Goal: Task Accomplishment & Management: Complete application form

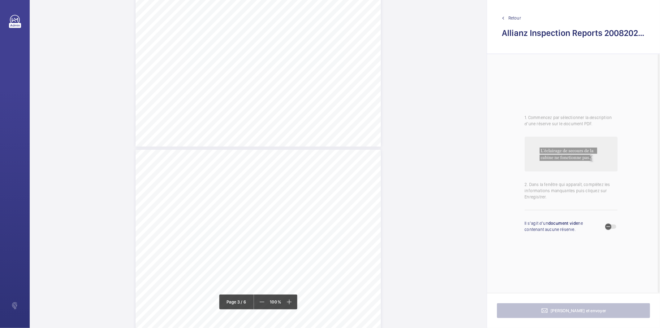
scroll to position [654, 0]
click at [344, 208] on div "Lift Report Lifting Operations & Lifting Equipment Regulation 1998 Provision & …" at bounding box center [259, 230] width 246 height 347
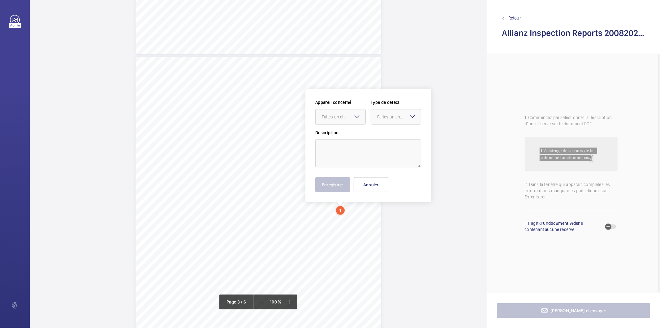
scroll to position [704, 0]
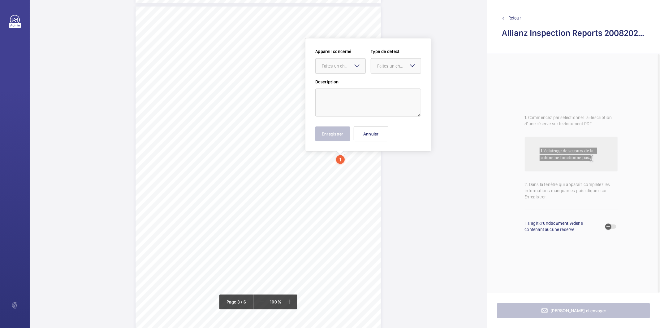
click at [351, 59] on div at bounding box center [341, 66] width 50 height 15
click at [341, 218] on div "Lift Report Lifting Operations & Lifting Equipment Regulation 1998 Provision & …" at bounding box center [259, 180] width 246 height 347
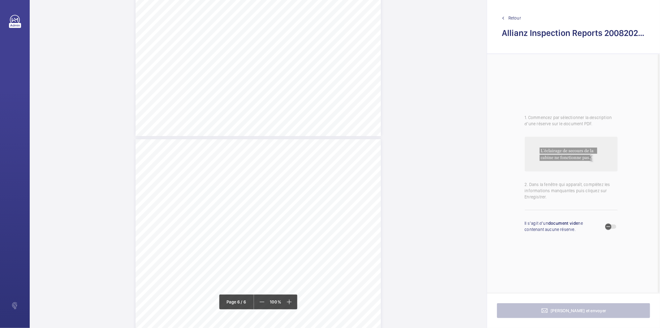
scroll to position [1623, 0]
click at [333, 186] on div "Lift Report Lifting Operations & Lifting Equipment Regulation 1998 Provision & …" at bounding box center [259, 313] width 246 height 347
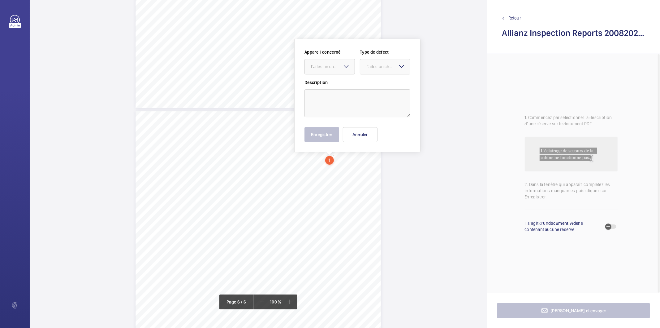
scroll to position [1652, 0]
click at [347, 68] on mat-icon at bounding box center [346, 65] width 7 height 7
click at [341, 84] on span "E47531009969- Lift 1" at bounding box center [329, 85] width 37 height 6
click at [375, 66] on div "Faites un choix" at bounding box center [389, 66] width 44 height 6
click at [377, 85] on span "Standard" at bounding box center [385, 85] width 37 height 6
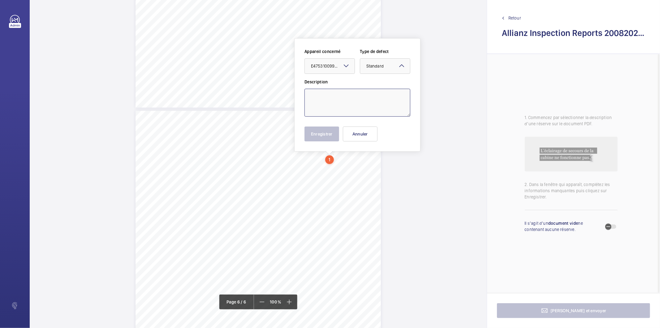
click at [366, 95] on textarea at bounding box center [358, 103] width 106 height 28
type textarea "t"
click at [333, 137] on button "Enregistrer" at bounding box center [322, 133] width 35 height 15
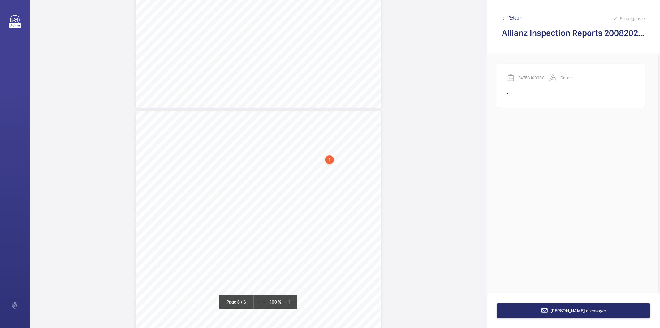
click at [330, 162] on div "1" at bounding box center [329, 159] width 9 height 9
click at [513, 17] on span "Retour" at bounding box center [515, 18] width 13 height 6
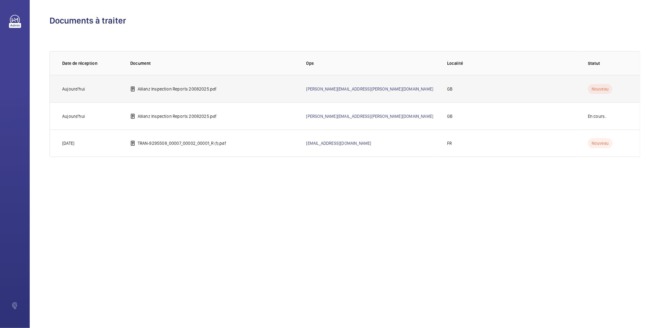
click at [202, 88] on p "Allianz Inspection Reports 20082025.pdf" at bounding box center [177, 89] width 79 height 6
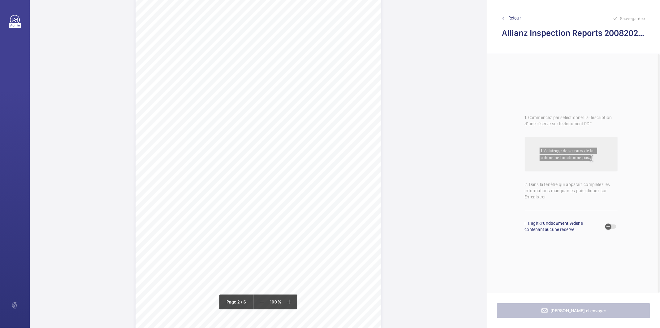
scroll to position [516, 0]
click at [348, 245] on div "Lift Report Lifting Operations & Lifting Equipment Regulation 1998 Provision & …" at bounding box center [259, 230] width 246 height 347
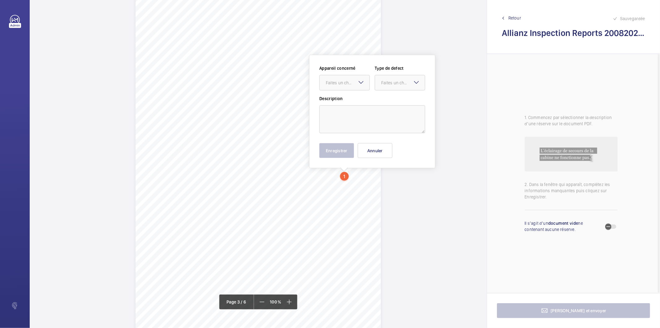
scroll to position [742, 0]
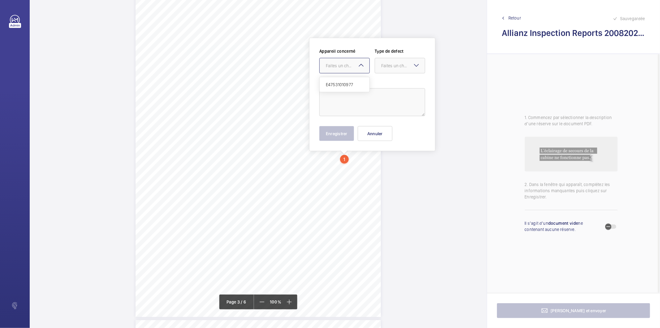
click at [361, 63] on mat-icon at bounding box center [361, 65] width 7 height 7
click at [387, 137] on button "Annuler" at bounding box center [375, 133] width 35 height 15
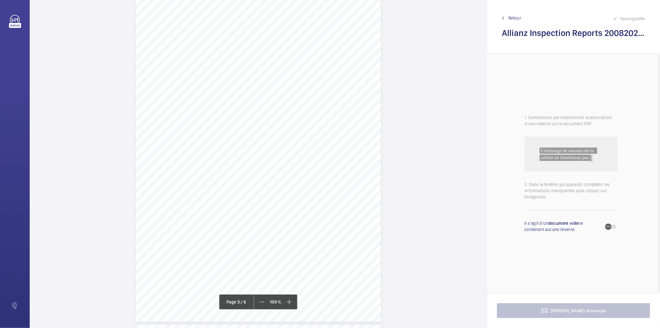
scroll to position [1326, 0]
drag, startPoint x: 195, startPoint y: 147, endPoint x: 372, endPoint y: 152, distance: 176.9
click at [372, 152] on div "Lift Report Lifting Operations & Lifting Equipment Regulation 1998 Provision & …" at bounding box center [259, 258] width 246 height 347
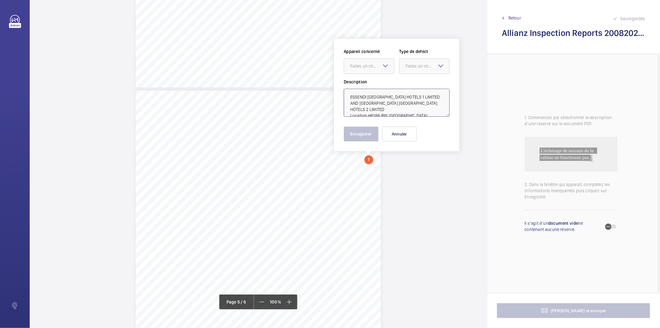
drag, startPoint x: 367, startPoint y: 109, endPoint x: 391, endPoint y: 104, distance: 25.3
click at [391, 104] on textarea "ESSENDI [GEOGRAPHIC_DATA] HOTELS 1 LIMITED AND [GEOGRAPHIC_DATA] [GEOGRAPHIC_DA…" at bounding box center [397, 103] width 106 height 28
type textarea "ESSENDI UK HOTELS 1 LIMITED AND [GEOGRAPHIC_DATA] [GEOGRAPHIC_DATA] HOTELS 2 LI…"
click at [410, 137] on button "Annuler" at bounding box center [399, 133] width 35 height 15
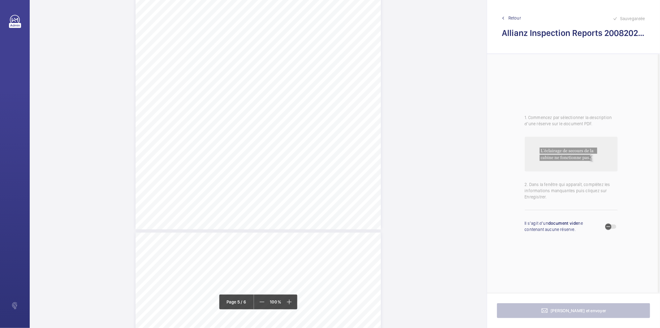
scroll to position [1597, 0]
drag, startPoint x: 257, startPoint y: 95, endPoint x: 274, endPoint y: 102, distance: 18.2
click at [312, 135] on button "Annuler" at bounding box center [301, 133] width 35 height 15
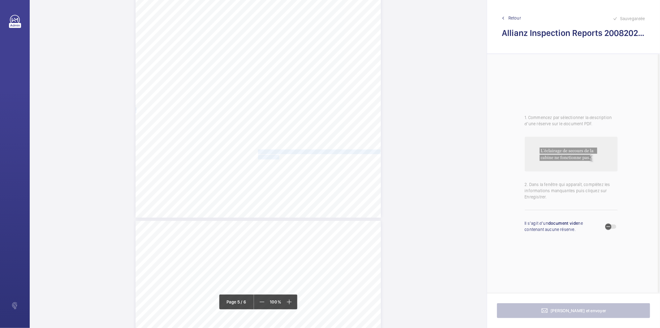
drag, startPoint x: 258, startPoint y: 151, endPoint x: 276, endPoint y: 157, distance: 19.1
click at [276, 157] on div "Lift Report Lifting Operations & Lifting Equipment Regulation 1998 Provision & …" at bounding box center [259, 43] width 246 height 347
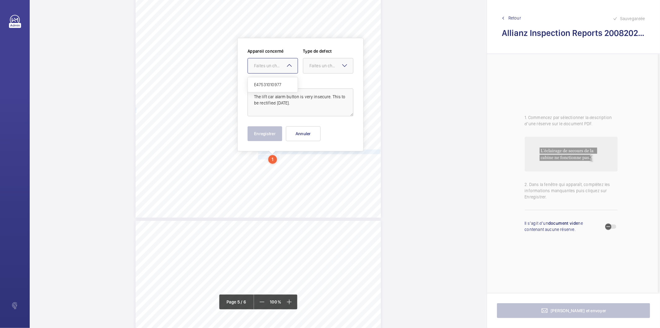
click at [274, 66] on div "Faites un choix" at bounding box center [276, 66] width 44 height 6
click at [274, 88] on div "E47531010977" at bounding box center [273, 84] width 50 height 15
click at [317, 72] on div at bounding box center [328, 65] width 50 height 15
click at [320, 116] on span "Timed" at bounding box center [328, 115] width 37 height 6
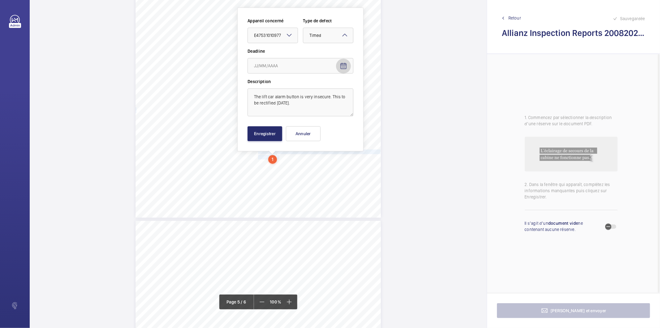
click at [344, 66] on mat-icon "Open calendar" at bounding box center [343, 65] width 7 height 7
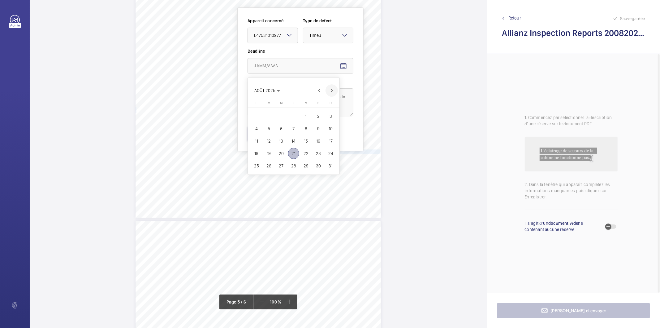
click at [332, 91] on span "Next month" at bounding box center [332, 90] width 12 height 12
click at [305, 138] on span "19" at bounding box center [306, 140] width 11 height 11
type input "19/09/2025"
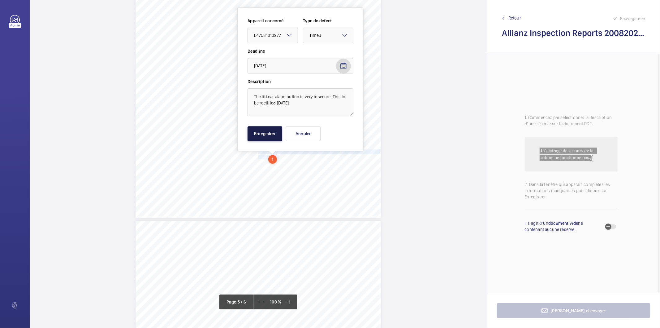
click at [267, 136] on button "Enregistrer" at bounding box center [265, 133] width 35 height 15
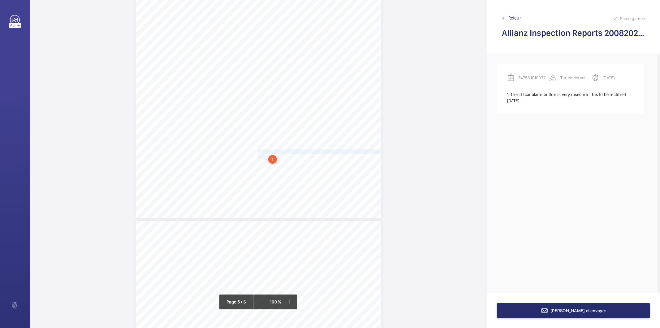
scroll to position [1679, 0]
drag, startPoint x: 258, startPoint y: 189, endPoint x: 344, endPoint y: 187, distance: 86.4
click at [344, 187] on span "The counterweight has both top guide shoes broken." at bounding box center [306, 188] width 96 height 4
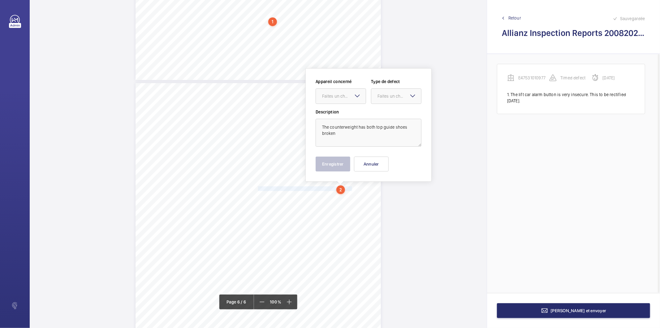
scroll to position [1710, 0]
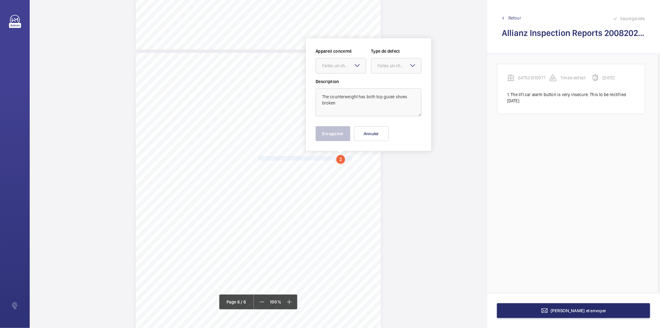
drag, startPoint x: 357, startPoint y: 63, endPoint x: 350, endPoint y: 75, distance: 13.2
click at [357, 63] on mat-icon at bounding box center [357, 65] width 7 height 7
click at [347, 82] on span "E47531010977" at bounding box center [340, 84] width 37 height 6
drag, startPoint x: 387, startPoint y: 66, endPoint x: 387, endPoint y: 69, distance: 3.4
click at [387, 67] on div "Faites un choix" at bounding box center [400, 66] width 44 height 6
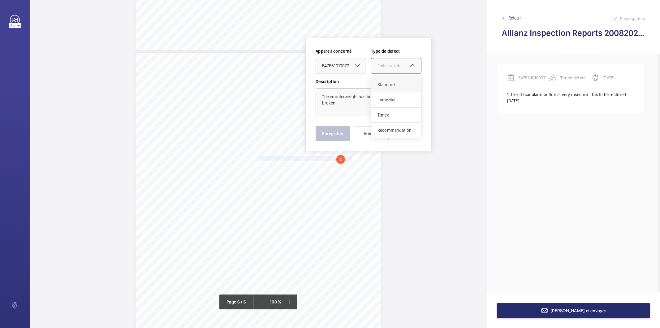
click at [389, 85] on span "Standard" at bounding box center [396, 84] width 37 height 6
click at [343, 134] on button "Enregistrer" at bounding box center [333, 133] width 35 height 15
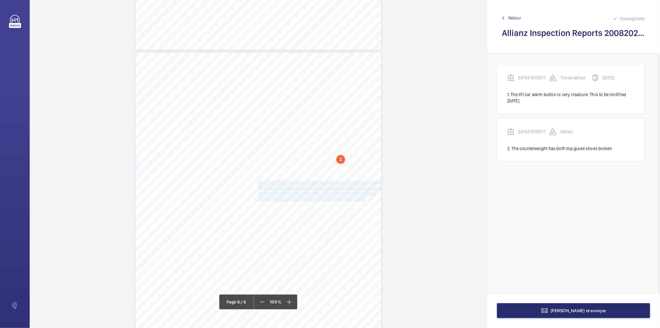
drag, startPoint x: 258, startPoint y: 184, endPoint x: 356, endPoint y: 197, distance: 99.4
click at [356, 197] on div "Lift Report Lifting Operations & Lifting Equipment Regulation 1998 Provision & …" at bounding box center [259, 226] width 246 height 347
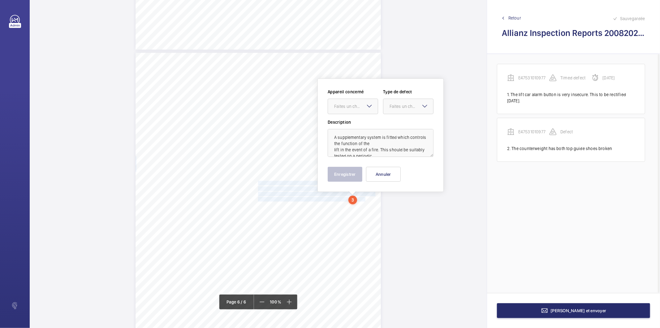
scroll to position [1750, 0]
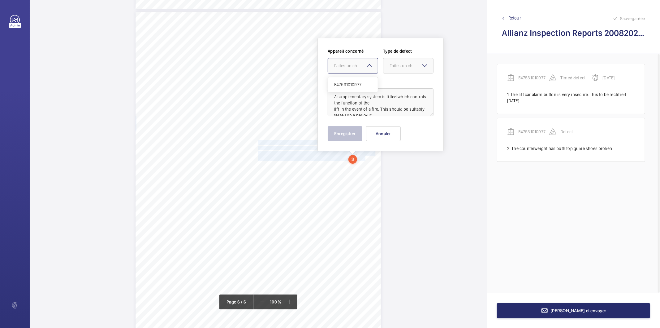
click at [355, 65] on div "Faites un choix" at bounding box center [356, 66] width 44 height 6
click at [354, 84] on span "E47531010977" at bounding box center [352, 84] width 37 height 6
drag, startPoint x: 399, startPoint y: 70, endPoint x: 396, endPoint y: 85, distance: 15.8
click at [398, 70] on div at bounding box center [409, 65] width 50 height 15
drag, startPoint x: 402, startPoint y: 128, endPoint x: 361, endPoint y: 138, distance: 42.1
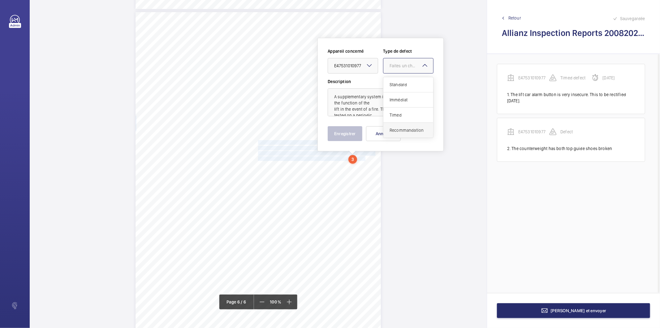
click at [402, 129] on span "Recommandation" at bounding box center [408, 130] width 37 height 6
click at [355, 131] on button "Enregistrer" at bounding box center [345, 133] width 35 height 15
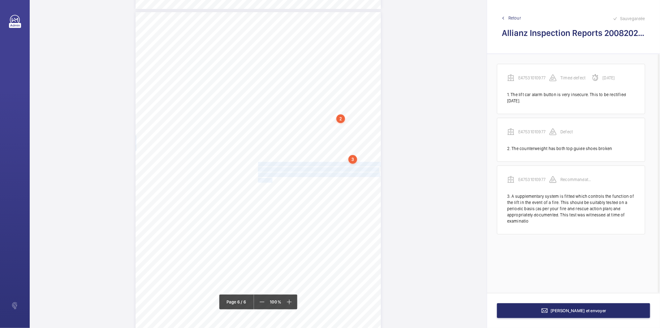
drag, startPoint x: 257, startPoint y: 163, endPoint x: 271, endPoint y: 178, distance: 20.0
click at [271, 178] on div "Lift Report Lifting Operations & Lifting Equipment Regulation 1998 Provision & …" at bounding box center [259, 185] width 246 height 347
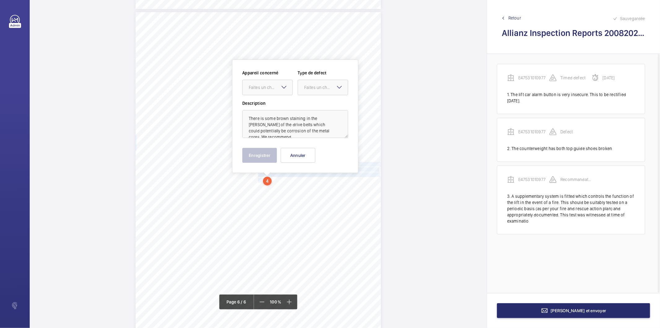
scroll to position [1772, 0]
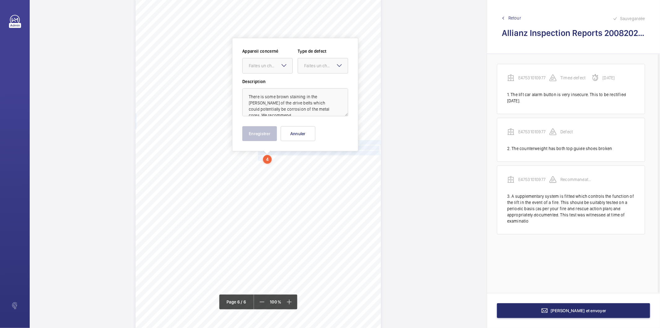
click at [282, 66] on mat-icon at bounding box center [284, 65] width 7 height 7
click at [276, 83] on span "E47531010977" at bounding box center [267, 84] width 37 height 6
drag, startPoint x: 310, startPoint y: 65, endPoint x: 310, endPoint y: 74, distance: 8.7
click at [310, 67] on div "Faites un choix" at bounding box center [326, 66] width 44 height 6
click at [326, 131] on span "Recommandation" at bounding box center [322, 130] width 37 height 6
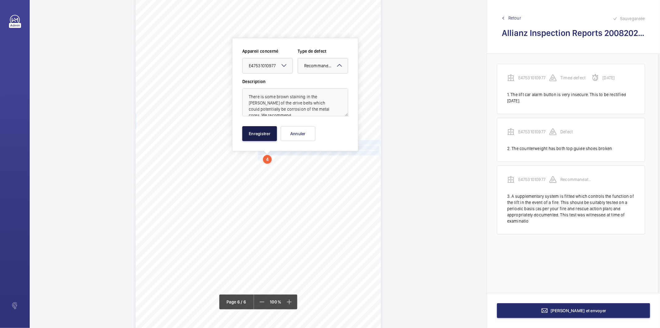
click at [268, 134] on button "Enregistrer" at bounding box center [259, 133] width 35 height 15
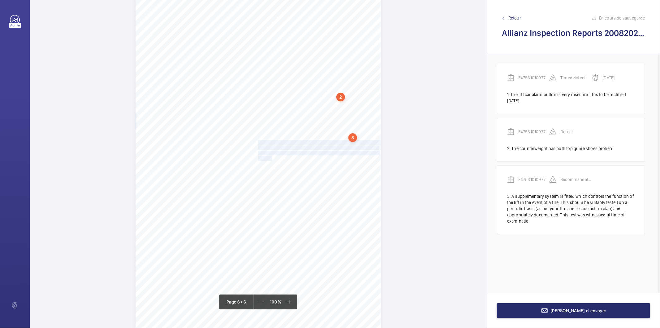
scroll to position [17, 0]
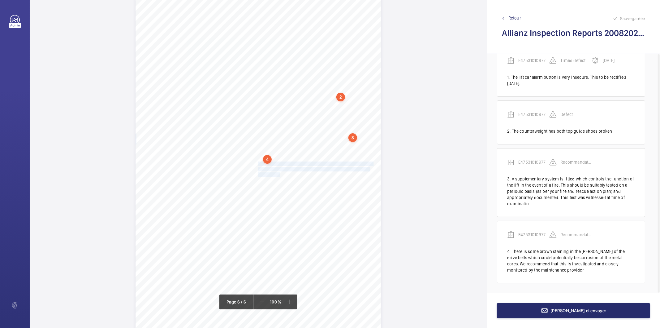
drag, startPoint x: 257, startPoint y: 163, endPoint x: 277, endPoint y: 173, distance: 22.2
click at [277, 173] on div "Lift Report Lifting Operations & Lifting Equipment Regulation 1998 Provision & …" at bounding box center [259, 163] width 246 height 347
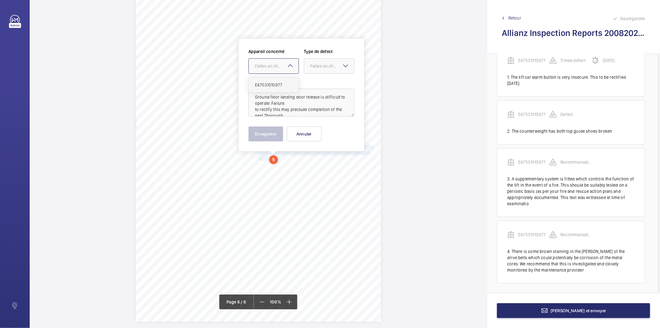
drag, startPoint x: 287, startPoint y: 68, endPoint x: 284, endPoint y: 85, distance: 17.3
click at [286, 70] on div "Faites un choix E47531010977" at bounding box center [274, 65] width 50 height 15
click at [284, 85] on span "E47531010977" at bounding box center [273, 85] width 37 height 6
click at [314, 69] on div at bounding box center [329, 66] width 50 height 15
click at [334, 128] on span "Recommandation" at bounding box center [329, 130] width 37 height 6
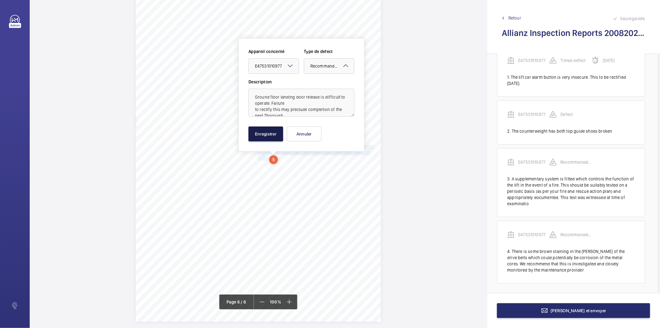
click at [275, 133] on button "Enregistrer" at bounding box center [266, 133] width 35 height 15
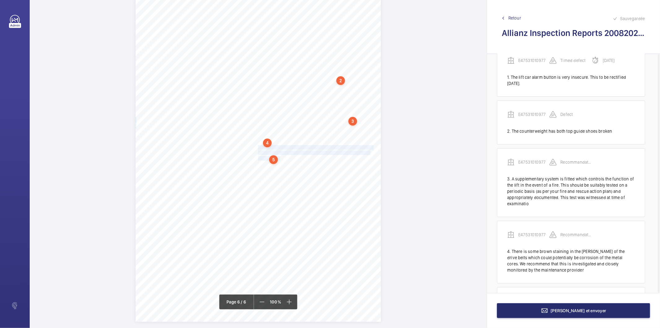
scroll to position [78, 0]
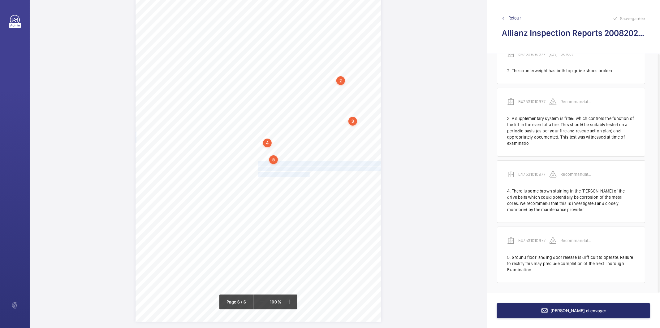
drag, startPoint x: 258, startPoint y: 163, endPoint x: 304, endPoint y: 173, distance: 46.9
click at [304, 173] on div "Lift Report Lifting Operations & Lifting Equipment Regulation 1998 Provision & …" at bounding box center [259, 147] width 246 height 347
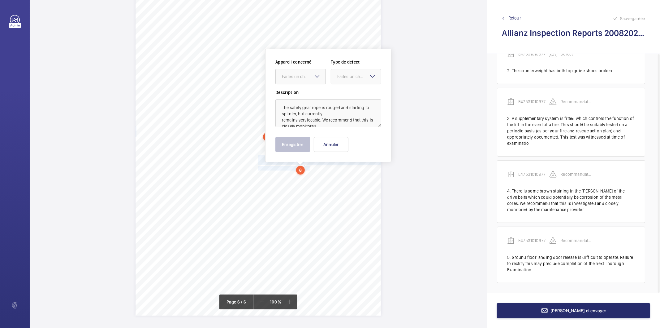
drag, startPoint x: 311, startPoint y: 78, endPoint x: 311, endPoint y: 85, distance: 6.5
click at [311, 80] on div "Faites un choix" at bounding box center [301, 76] width 50 height 6
click at [311, 100] on div "E47531010977" at bounding box center [301, 95] width 50 height 15
click at [342, 74] on div "Faites un choix" at bounding box center [360, 76] width 44 height 6
click at [351, 142] on span "Recommandation" at bounding box center [356, 141] width 37 height 6
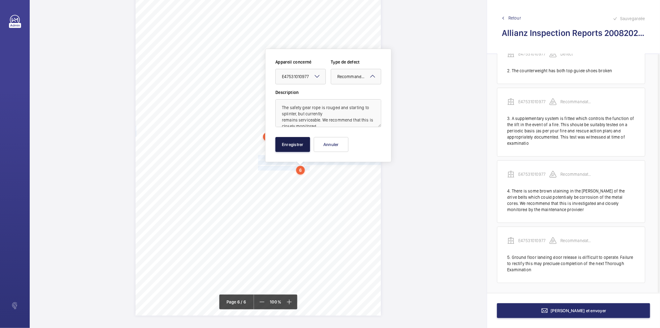
click at [302, 145] on button "Enregistrer" at bounding box center [293, 144] width 35 height 15
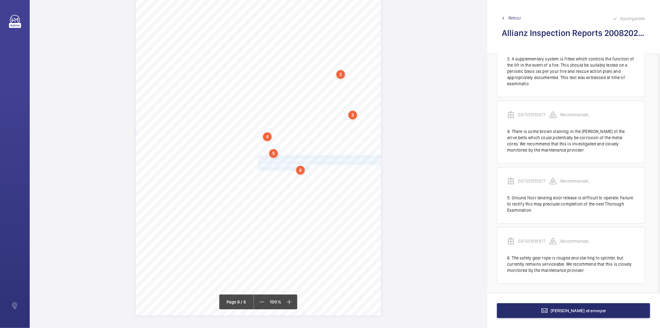
scroll to position [137, 0]
click at [301, 171] on div "6" at bounding box center [300, 170] width 9 height 9
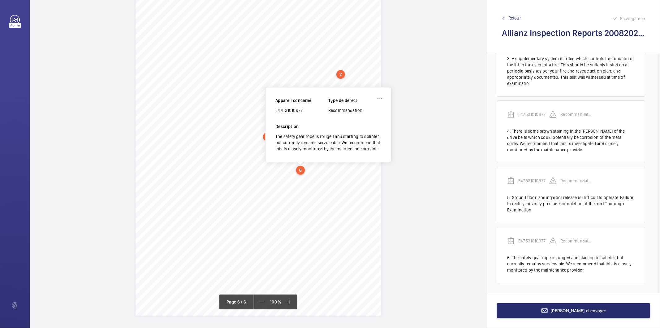
click at [296, 111] on div "E47531010977" at bounding box center [302, 110] width 53 height 6
copy div "E47531010977"
click at [537, 313] on button "[PERSON_NAME] et envoyer" at bounding box center [573, 310] width 153 height 15
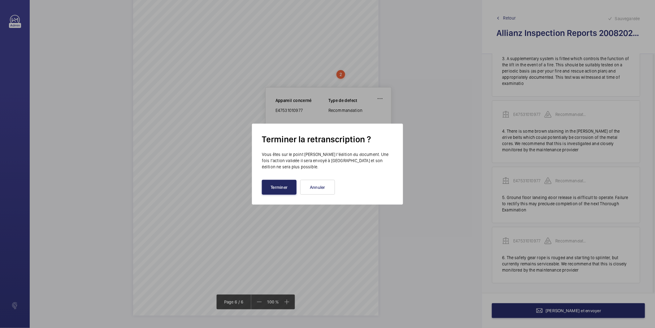
click at [279, 184] on button "Terminer" at bounding box center [279, 187] width 35 height 15
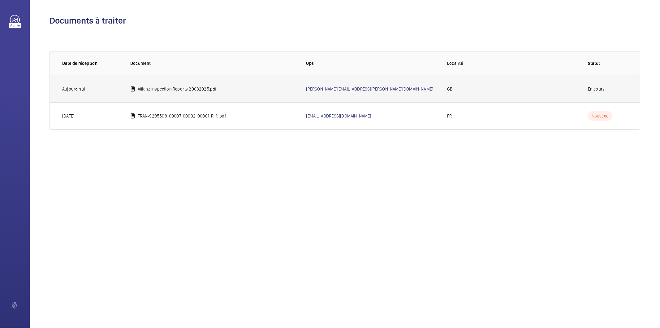
click at [316, 91] on p "Sam.Williams+salesforce@wemaintain.com" at bounding box center [370, 89] width 127 height 6
click at [185, 89] on p "Allianz Inspection Reports 20082025.pdf" at bounding box center [177, 89] width 79 height 6
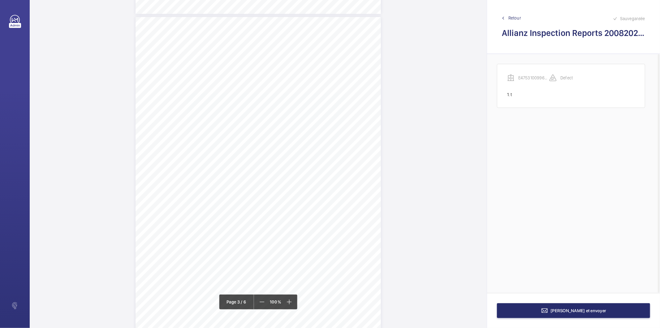
scroll to position [791, 0]
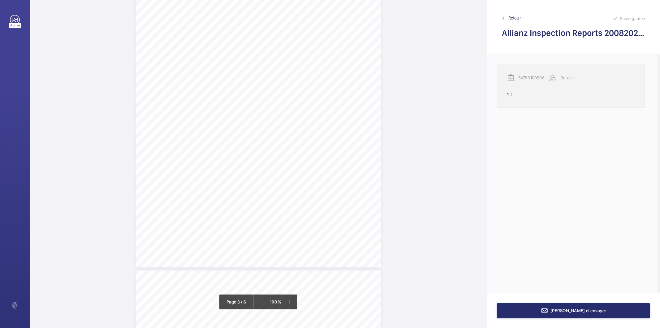
click at [512, 96] on div "1. t" at bounding box center [571, 94] width 128 height 6
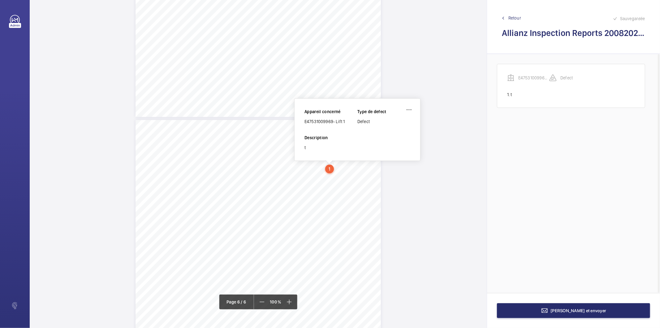
scroll to position [1647, 0]
click at [411, 105] on wm-front-icon-button at bounding box center [409, 105] width 15 height 15
click at [393, 132] on div "Supprimer" at bounding box center [392, 134] width 49 height 11
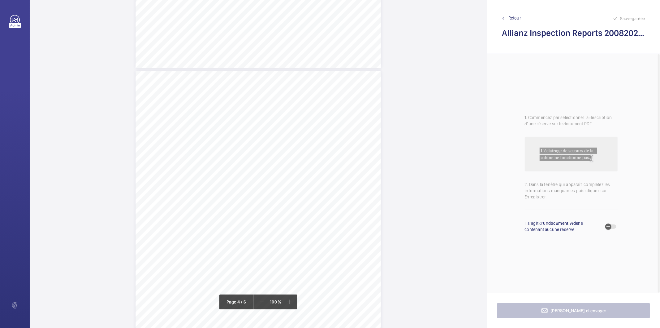
scroll to position [993, 0]
drag, startPoint x: 258, startPoint y: 168, endPoint x: 326, endPoint y: 166, distance: 68.8
click at [326, 166] on span "Third floor landing door air cord splintered." at bounding box center [297, 168] width 78 height 4
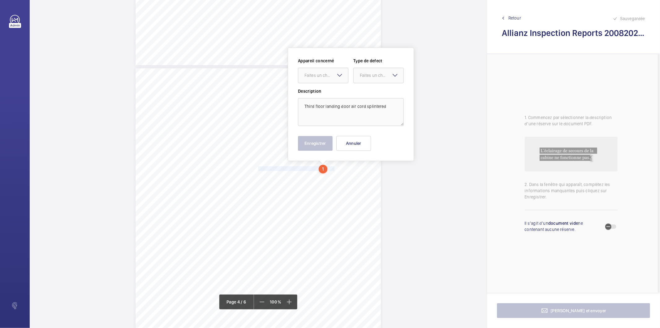
scroll to position [1003, 0]
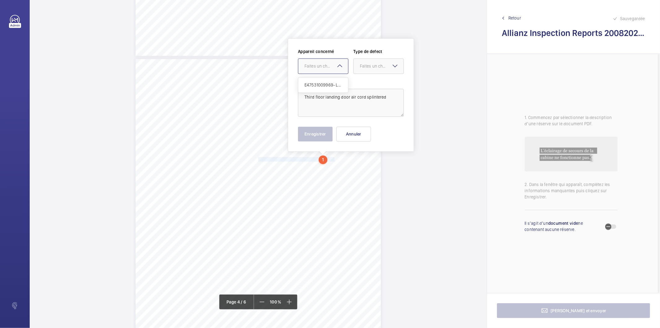
click at [321, 68] on div "Faites un choix" at bounding box center [327, 66] width 44 height 6
click at [321, 83] on span "E47531009969- Lift 1" at bounding box center [323, 85] width 37 height 6
click at [361, 63] on div "Faites un choix" at bounding box center [382, 66] width 44 height 6
click at [367, 85] on span "Standard" at bounding box center [378, 85] width 37 height 6
click at [318, 140] on button "Enregistrer" at bounding box center [315, 133] width 35 height 15
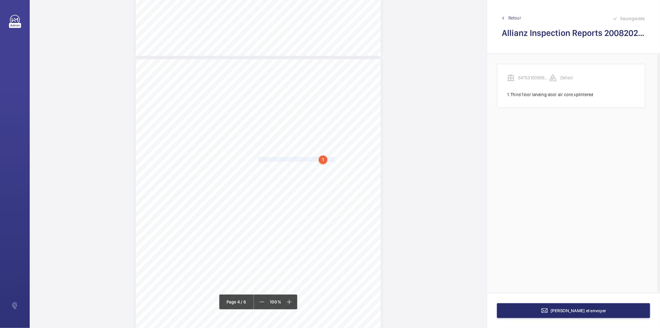
click at [324, 160] on div "1" at bounding box center [323, 159] width 9 height 9
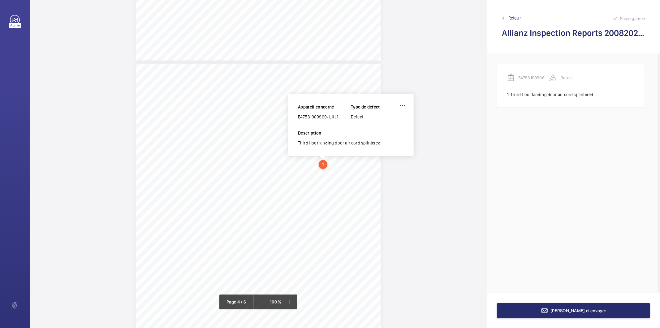
click at [320, 117] on div "E47531009969- Lift 1" at bounding box center [324, 117] width 53 height 6
copy div "E47531009969- Lift 1"
drag, startPoint x: 258, startPoint y: 168, endPoint x: 280, endPoint y: 174, distance: 23.5
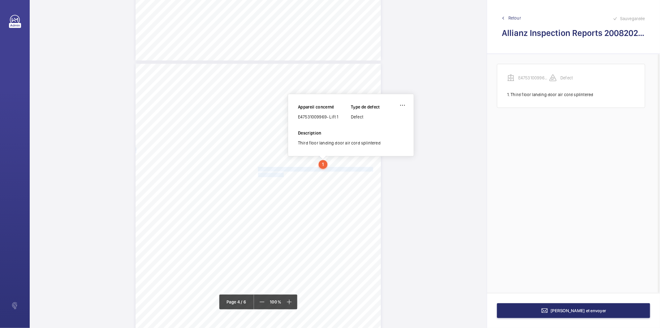
click at [280, 174] on div "Lift Report Lifting Operations & Lifting Equipment Regulation 1998 Provision & …" at bounding box center [259, 236] width 246 height 347
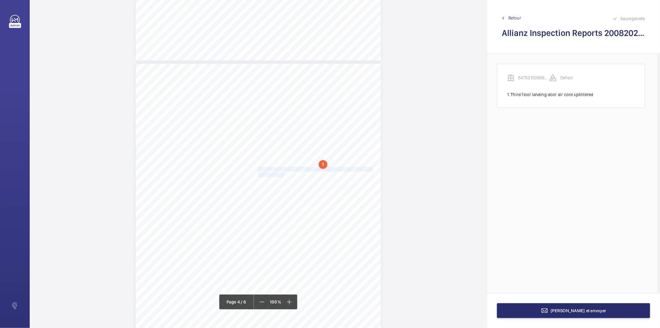
click at [279, 172] on span "control station." at bounding box center [272, 174] width 28 height 4
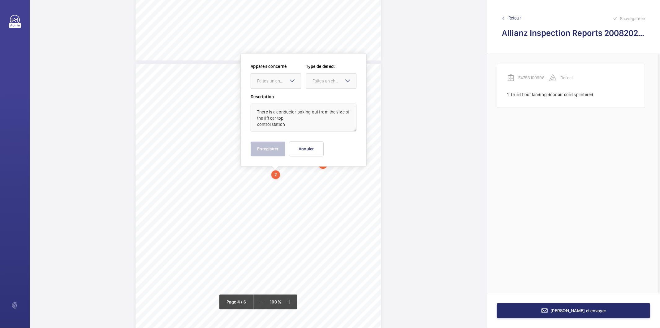
scroll to position [1013, 0]
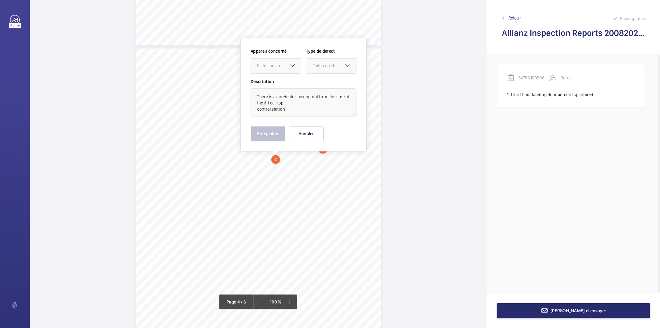
click at [278, 54] on wm-front-input-dropdown "Appareil concerné Faites un choix" at bounding box center [276, 60] width 50 height 25
click at [288, 64] on div "Faites un choix" at bounding box center [279, 66] width 44 height 6
click at [283, 85] on span "E47531009969- Lift 1" at bounding box center [275, 84] width 37 height 6
click at [312, 68] on div at bounding box center [332, 65] width 50 height 15
click at [317, 84] on span "Standard" at bounding box center [331, 84] width 37 height 6
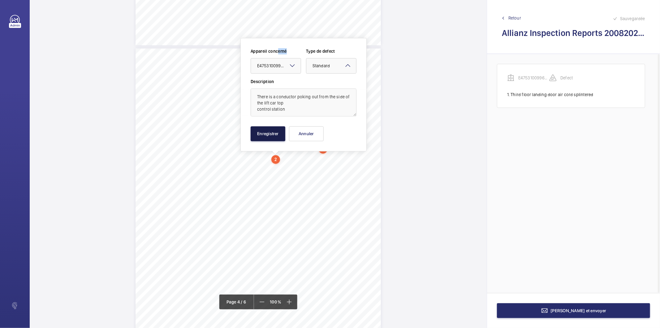
click at [273, 135] on button "Enregistrer" at bounding box center [268, 133] width 35 height 15
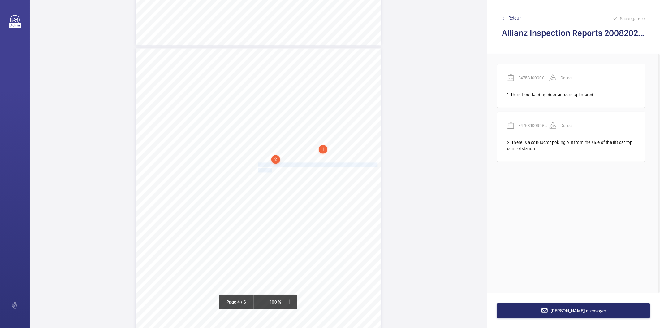
drag, startPoint x: 257, startPoint y: 163, endPoint x: 269, endPoint y: 168, distance: 13.1
click at [269, 168] on div "Lift Report Lifting Operations & Lifting Equipment Regulation 1998 Provision & …" at bounding box center [259, 221] width 246 height 347
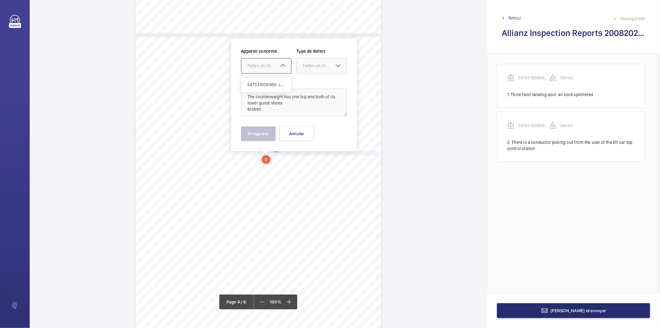
click at [268, 65] on div "Faites un choix" at bounding box center [270, 66] width 44 height 6
click at [268, 82] on span "E47531009969- Lift 1" at bounding box center [266, 84] width 37 height 6
click at [312, 66] on div "Faites un choix" at bounding box center [325, 66] width 44 height 6
click at [310, 83] on span "Standard" at bounding box center [321, 84] width 37 height 6
click at [274, 138] on button "Enregistrer" at bounding box center [258, 133] width 35 height 15
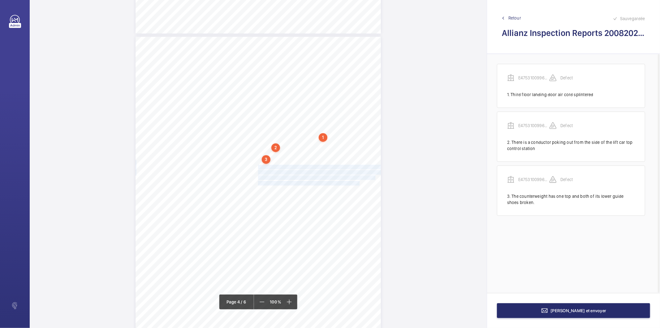
drag, startPoint x: 257, startPoint y: 165, endPoint x: 349, endPoint y: 183, distance: 93.7
click at [349, 183] on div "Lift Report Lifting Operations & Lifting Equipment Regulation 1998 Provision & …" at bounding box center [259, 210] width 246 height 347
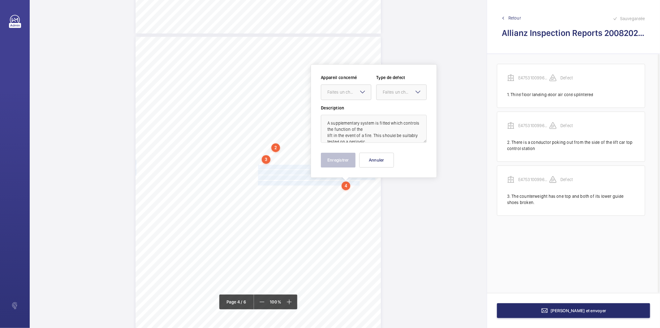
scroll to position [1051, 0]
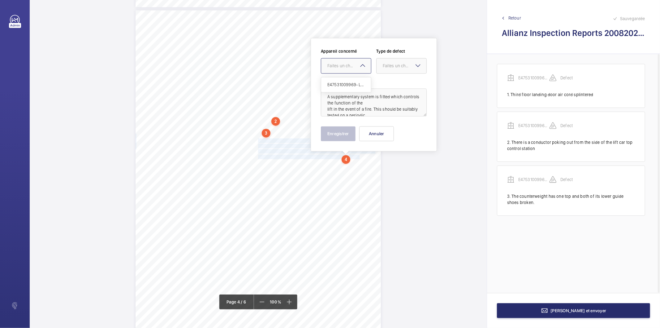
click at [339, 64] on div "Faites un choix" at bounding box center [350, 66] width 44 height 6
click at [336, 85] on span "E47531009969- Lift 1" at bounding box center [346, 84] width 37 height 6
click at [391, 63] on div "Faites un choix" at bounding box center [405, 66] width 44 height 6
click at [392, 128] on span "Recommandation" at bounding box center [401, 130] width 37 height 6
click at [345, 133] on button "Enregistrer" at bounding box center [338, 133] width 35 height 15
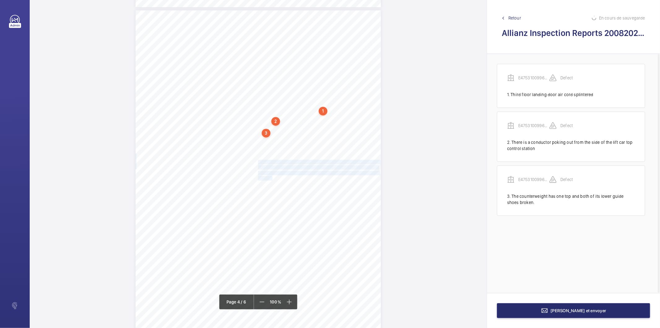
scroll to position [5, 0]
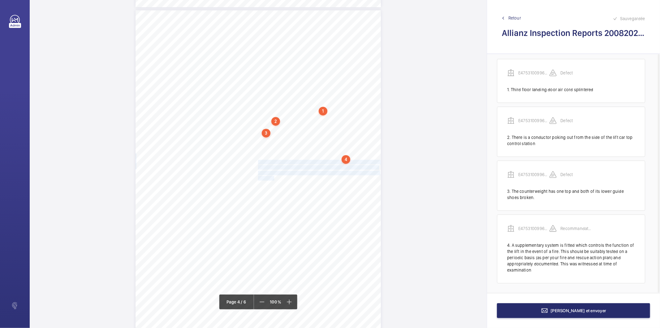
drag, startPoint x: 257, startPoint y: 160, endPoint x: 271, endPoint y: 175, distance: 20.4
click at [271, 175] on div "Lift Report Lifting Operations & Lifting Equipment Regulation 1998 Provision & …" at bounding box center [259, 183] width 246 height 347
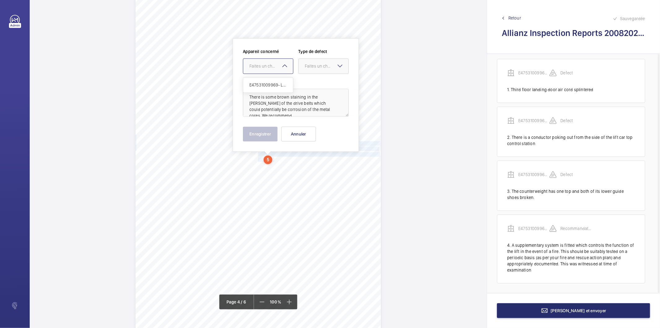
click at [280, 65] on div "Faites un choix E47531009969- Lift 1" at bounding box center [268, 65] width 50 height 15
click at [280, 85] on span "E47531009969- Lift 1" at bounding box center [268, 85] width 37 height 6
click at [307, 68] on div "Faites un choix" at bounding box center [327, 66] width 44 height 6
click at [310, 127] on span "Recommandation" at bounding box center [323, 130] width 37 height 6
click at [260, 135] on button "Enregistrer" at bounding box center [260, 133] width 35 height 15
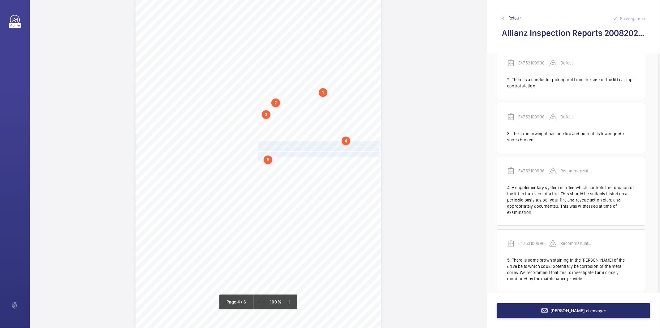
scroll to position [72, 0]
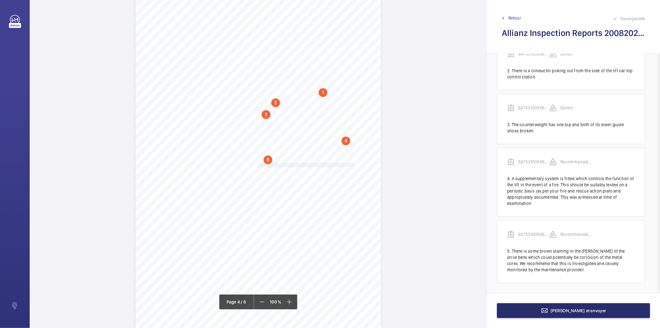
drag, startPoint x: 257, startPoint y: 163, endPoint x: 345, endPoint y: 163, distance: 87.9
click at [345, 163] on span "Ground floor landing door air cord starting to splinter." at bounding box center [307, 165] width 98 height 4
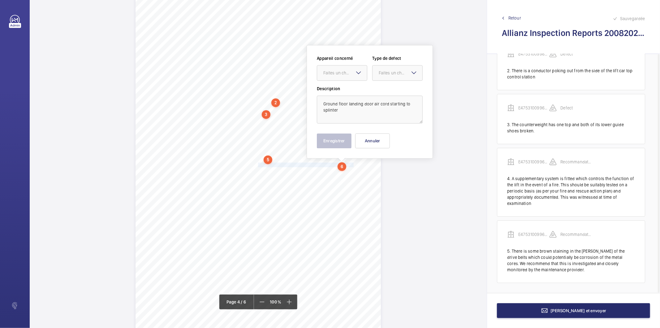
scroll to position [1077, 0]
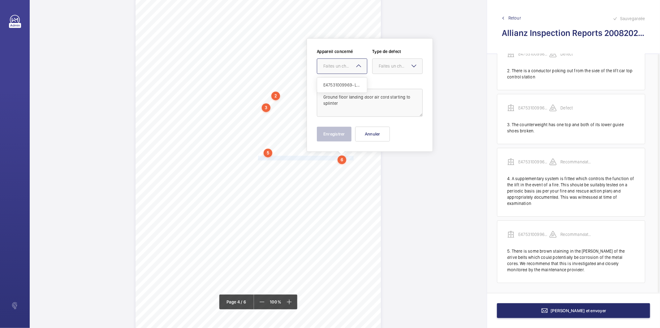
click at [349, 71] on div at bounding box center [342, 66] width 50 height 15
click at [347, 87] on span "E47531009969- Lift 1" at bounding box center [342, 85] width 37 height 6
click at [389, 61] on div at bounding box center [398, 66] width 50 height 15
click at [389, 130] on span "Recommandation" at bounding box center [397, 130] width 37 height 6
click at [345, 138] on button "Enregistrer" at bounding box center [334, 133] width 35 height 15
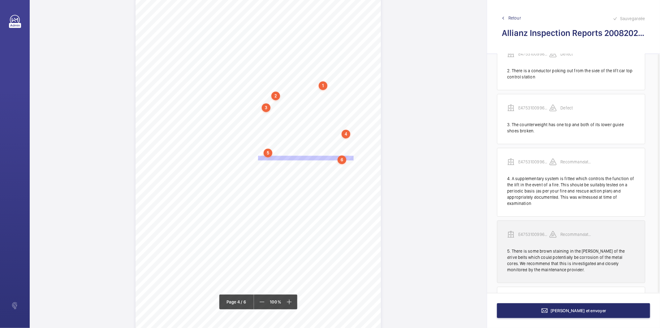
scroll to position [119, 0]
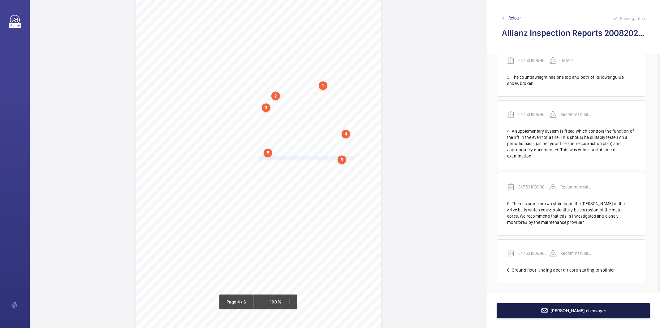
click at [510, 308] on button "[PERSON_NAME] et envoyer" at bounding box center [573, 310] width 153 height 15
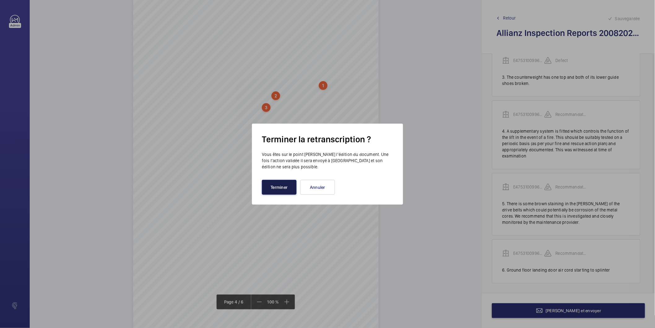
click at [279, 183] on button "Terminer" at bounding box center [279, 187] width 35 height 15
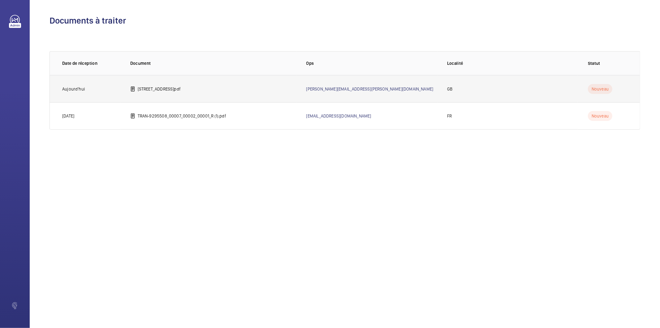
click at [178, 90] on p "[STREET_ADDRESS]pdf" at bounding box center [159, 89] width 43 height 6
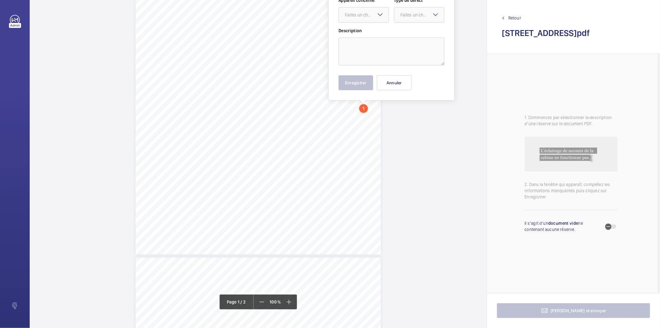
scroll to position [52, 0]
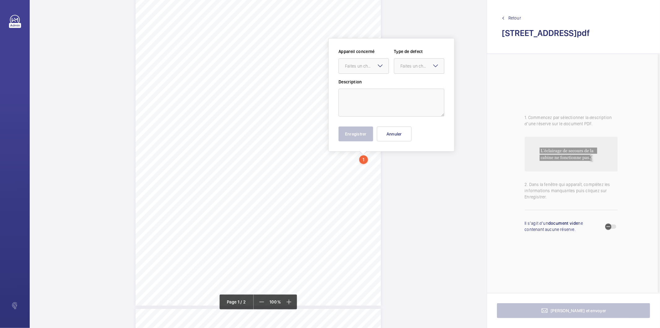
drag, startPoint x: 367, startPoint y: 106, endPoint x: 371, endPoint y: 75, distance: 31.2
click at [373, 69] on div at bounding box center [364, 66] width 50 height 15
click at [369, 82] on span "10873357/10" at bounding box center [363, 85] width 37 height 6
click at [403, 63] on div "Faites un choix" at bounding box center [423, 66] width 44 height 6
click at [402, 88] on div "Standard" at bounding box center [419, 84] width 50 height 15
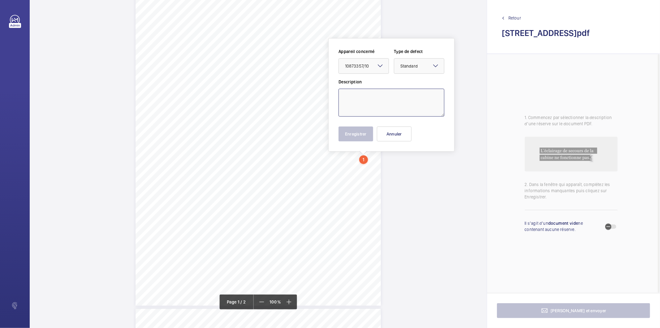
click at [394, 94] on textarea at bounding box center [392, 103] width 106 height 28
click at [391, 98] on textarea at bounding box center [392, 103] width 106 height 28
click at [367, 92] on textarea at bounding box center [392, 103] width 106 height 28
paste textarea "Shaft lights are inoperative"
type textarea "Some shaft lights are inoperative and should be reinstated."
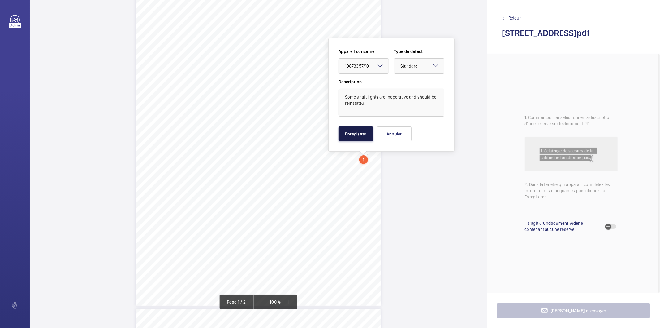
click at [359, 134] on button "Enregistrer" at bounding box center [356, 133] width 35 height 15
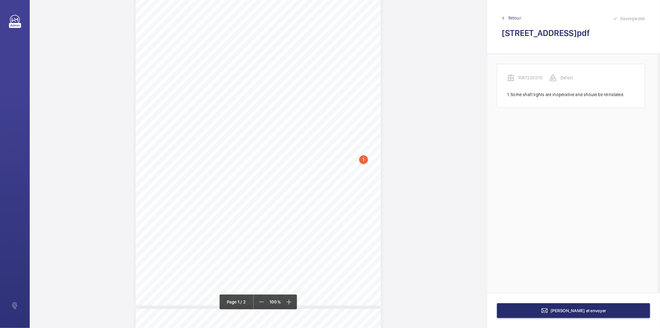
click at [373, 179] on div "Page 1" at bounding box center [259, 131] width 246 height 347
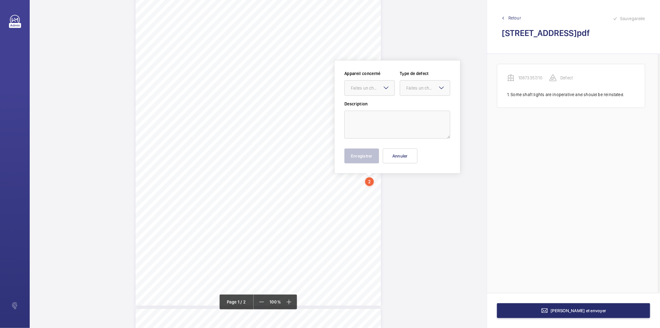
scroll to position [74, 0]
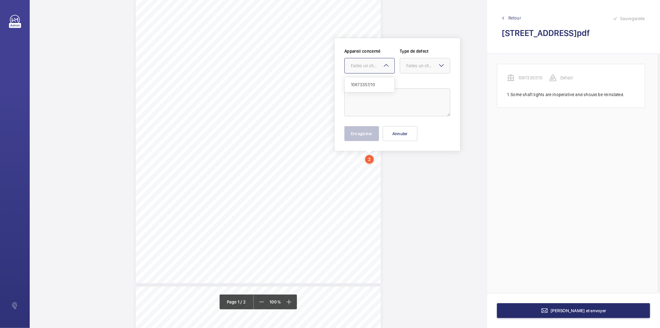
click at [376, 67] on div "Faites un choix" at bounding box center [373, 66] width 44 height 6
click at [372, 85] on span "10873357/10" at bounding box center [369, 84] width 37 height 6
click at [434, 64] on div "Faites un choix" at bounding box center [429, 66] width 44 height 6
drag, startPoint x: 433, startPoint y: 86, endPoint x: 427, endPoint y: 87, distance: 6.3
click at [434, 86] on span "Standard" at bounding box center [425, 84] width 37 height 6
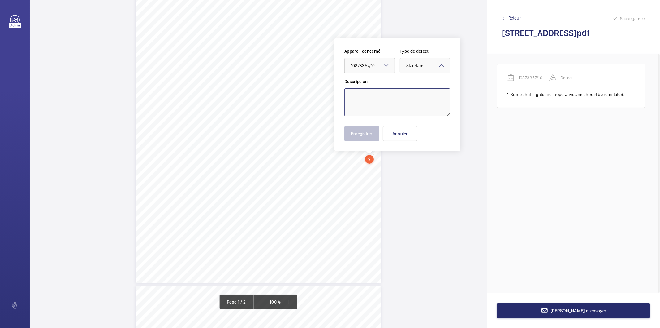
click at [411, 93] on textarea at bounding box center [398, 102] width 106 height 28
paste textarea "The in-car communication system is inoperative with the mains power isolated an…"
drag, startPoint x: 373, startPoint y: 104, endPoint x: 427, endPoint y: 103, distance: 53.9
click at [427, 103] on textarea "The in-car communication system is inoperative with the mains power isolated an…" at bounding box center [398, 102] width 106 height 28
type textarea "The in-car communication system is inoperative and should be reinstated."
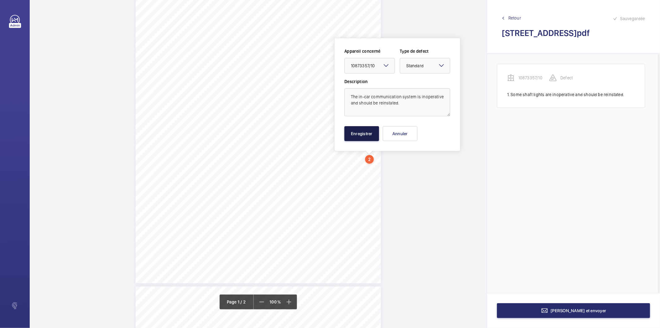
click at [369, 132] on button "Enregistrer" at bounding box center [362, 133] width 35 height 15
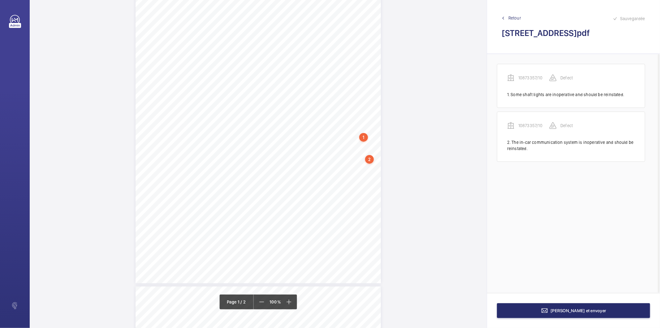
scroll to position [94, 0]
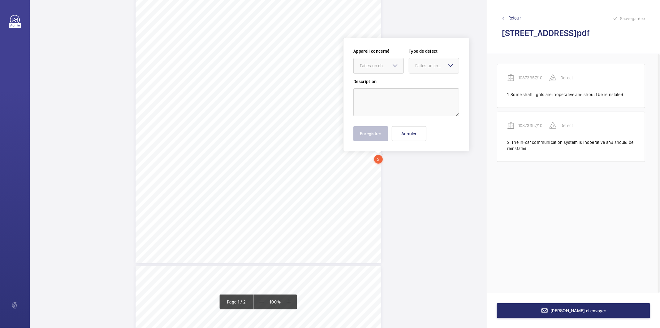
drag, startPoint x: 382, startPoint y: 177, endPoint x: 372, endPoint y: 58, distance: 119.0
click at [372, 58] on div at bounding box center [379, 65] width 50 height 15
click at [372, 83] on span "10873357/10" at bounding box center [378, 84] width 37 height 6
click at [416, 64] on div "Faites un choix" at bounding box center [438, 66] width 44 height 6
click at [421, 84] on span "Standard" at bounding box center [434, 84] width 37 height 6
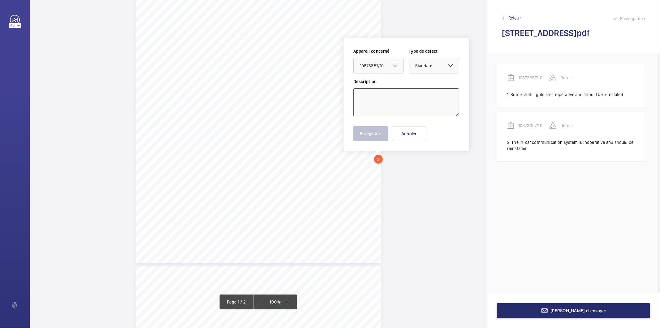
click at [395, 106] on textarea at bounding box center [407, 102] width 106 height 28
type textarea "The car top test control doesn't work in the up direction and this should be re…"
click at [379, 136] on button "Enregistrer" at bounding box center [371, 133] width 35 height 15
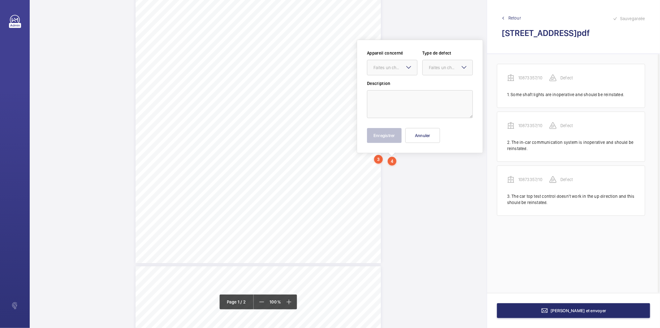
scroll to position [96, 0]
drag, startPoint x: 395, startPoint y: 158, endPoint x: 392, endPoint y: 68, distance: 89.8
click at [392, 68] on div "Faites un choix" at bounding box center [396, 66] width 44 height 6
click at [386, 84] on span "10873357/10" at bounding box center [392, 84] width 37 height 6
click at [445, 68] on div "Faites un choix" at bounding box center [451, 66] width 44 height 6
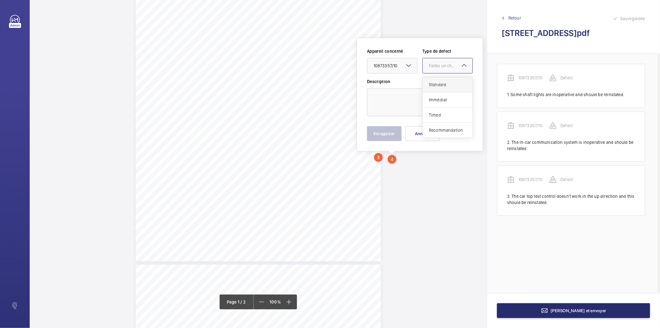
click at [436, 84] on span "Standard" at bounding box center [447, 84] width 37 height 6
click at [415, 98] on textarea at bounding box center [420, 102] width 106 height 28
type textarea "The brake release lever appears to be missing and should be reinstated"
click at [381, 131] on button "Enregistrer" at bounding box center [384, 133] width 35 height 15
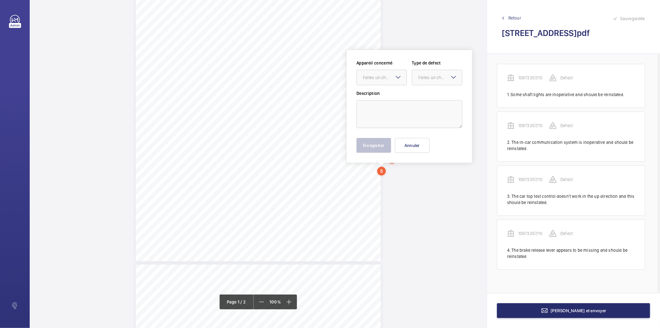
scroll to position [108, 0]
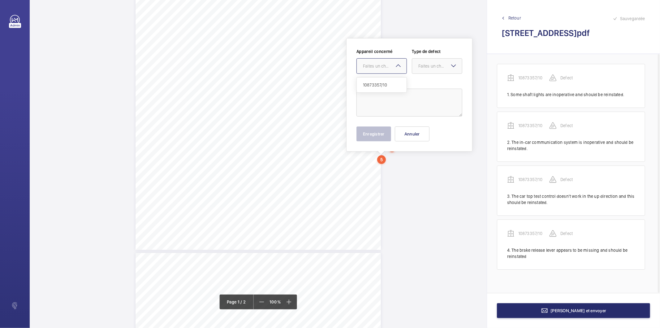
drag, startPoint x: 385, startPoint y: 168, endPoint x: 386, endPoint y: 67, distance: 101.3
click at [386, 67] on div "Faites un choix" at bounding box center [385, 66] width 44 height 6
click at [379, 86] on span "10873357/10" at bounding box center [381, 85] width 37 height 6
click at [425, 72] on div at bounding box center [437, 66] width 50 height 15
drag, startPoint x: 424, startPoint y: 83, endPoint x: 418, endPoint y: 89, distance: 8.3
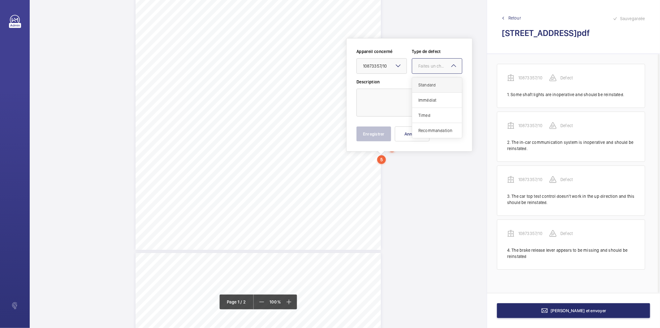
click at [423, 85] on span "Standard" at bounding box center [437, 85] width 37 height 6
click at [409, 100] on textarea at bounding box center [410, 103] width 106 height 28
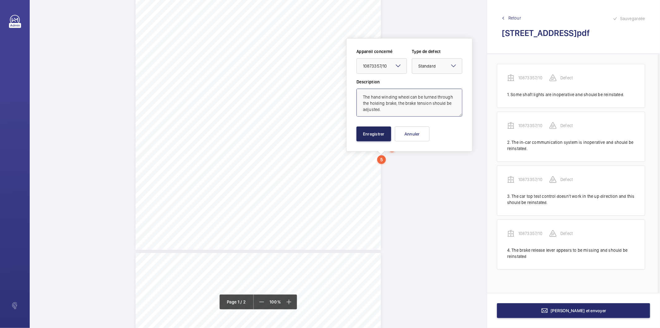
type textarea "The hand winding wheel can be turned through the holding brake, the brake tensi…"
click at [366, 131] on button "Enregistrer" at bounding box center [374, 133] width 35 height 15
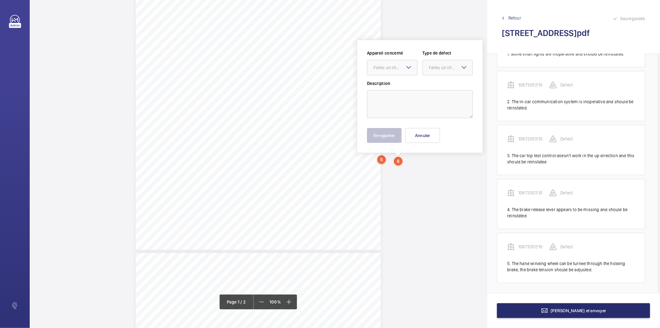
scroll to position [110, 0]
drag, startPoint x: 402, startPoint y: 158, endPoint x: 396, endPoint y: 66, distance: 92.1
click at [396, 63] on div "Faites un choix" at bounding box center [396, 66] width 44 height 6
click at [385, 83] on span "10873357/10" at bounding box center [392, 84] width 37 height 6
click at [441, 62] on div at bounding box center [448, 65] width 50 height 15
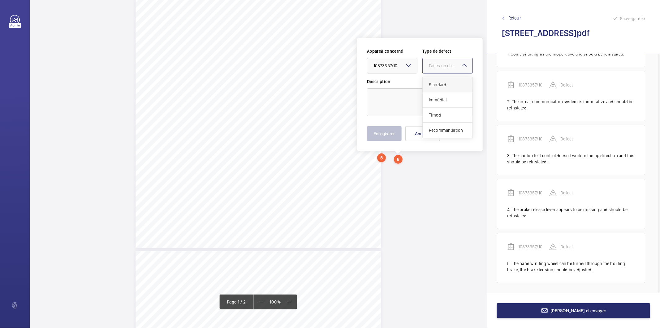
click at [435, 84] on span "Standard" at bounding box center [447, 84] width 37 height 6
click at [419, 100] on textarea at bounding box center [420, 102] width 106 height 28
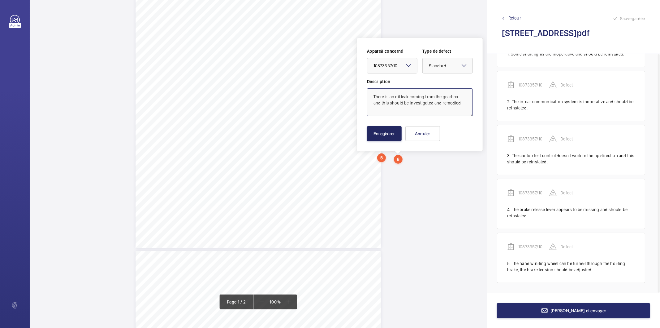
type textarea "There is an oil leak coming from the gearbox and this should be investigated an…"
click at [383, 136] on button "Enregistrer" at bounding box center [384, 133] width 35 height 15
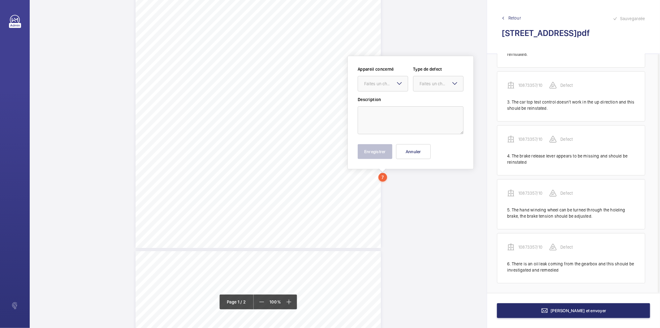
scroll to position [128, 0]
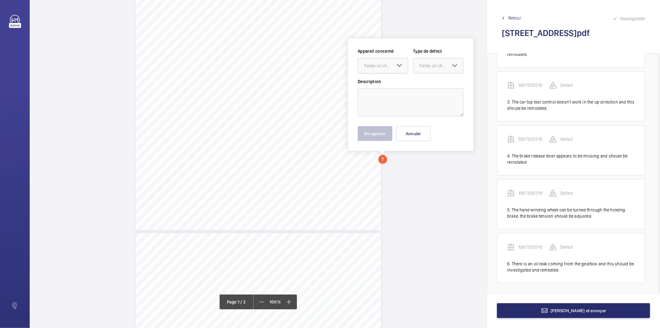
drag, startPoint x: 386, startPoint y: 175, endPoint x: 379, endPoint y: 65, distance: 109.5
click at [379, 65] on div "Faites un choix" at bounding box center [386, 66] width 44 height 6
click at [386, 84] on span "10873357/10" at bounding box center [382, 84] width 37 height 6
click at [433, 66] on div "Faites un choix" at bounding box center [442, 66] width 44 height 6
click at [428, 82] on span "Standard" at bounding box center [438, 84] width 37 height 6
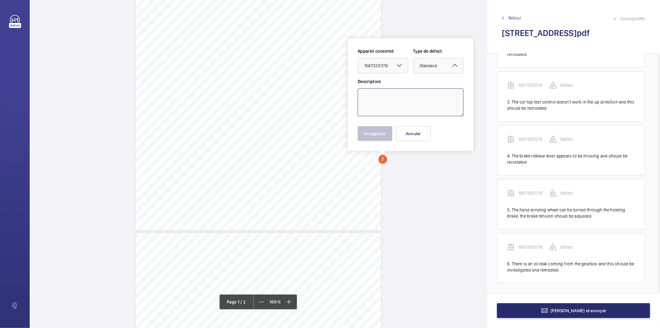
click at [384, 101] on textarea at bounding box center [411, 102] width 106 height 28
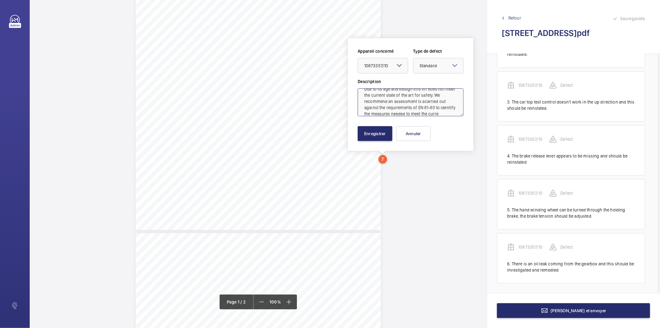
scroll to position [14, 0]
click at [443, 67] on div "× Standard" at bounding box center [436, 66] width 33 height 6
click at [433, 125] on div "Recommandation" at bounding box center [439, 130] width 50 height 15
type textarea "Due to its age and design this lift does not meet the current state of the art …"
click at [388, 134] on button "Enregistrer" at bounding box center [375, 133] width 35 height 15
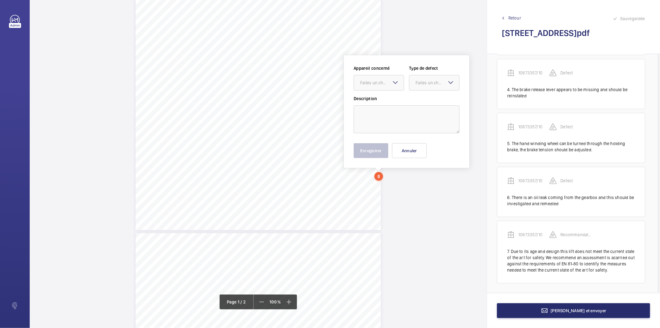
scroll to position [144, 0]
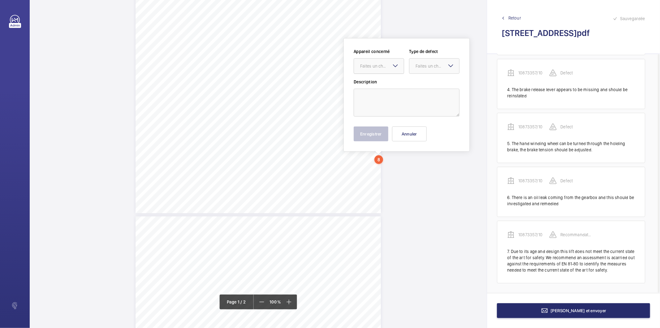
drag, startPoint x: 382, startPoint y: 174, endPoint x: 372, endPoint y: 65, distance: 109.2
click at [372, 65] on div "Faites un choix" at bounding box center [382, 66] width 44 height 6
click at [417, 135] on button "Annuler" at bounding box center [409, 133] width 35 height 15
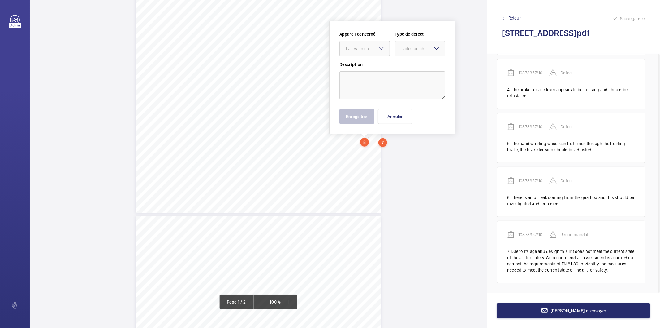
scroll to position [127, 0]
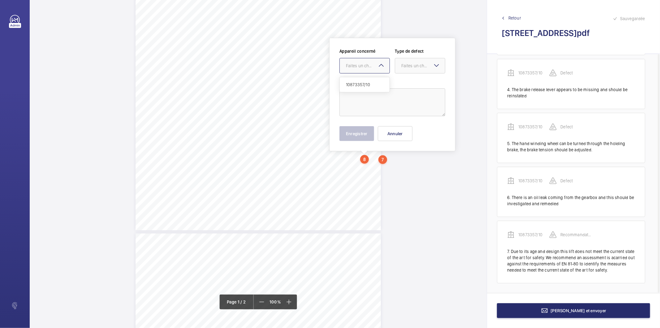
drag, startPoint x: 368, startPoint y: 139, endPoint x: 373, endPoint y: 68, distance: 71.4
click at [373, 68] on div "Faites un choix" at bounding box center [368, 66] width 44 height 6
click at [368, 87] on span "10873357/10" at bounding box center [364, 84] width 37 height 6
drag, startPoint x: 405, startPoint y: 67, endPoint x: 401, endPoint y: 75, distance: 9.6
click at [405, 67] on div "Faites un choix" at bounding box center [424, 66] width 44 height 6
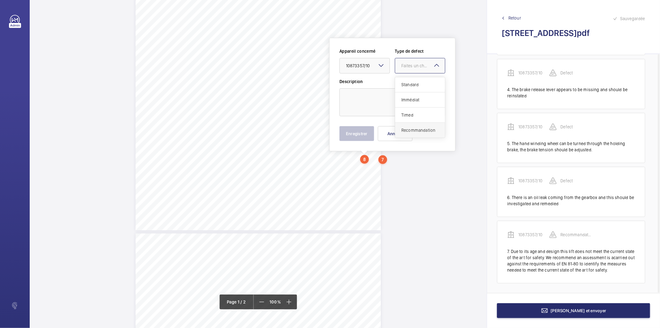
click at [405, 129] on span "Recommandation" at bounding box center [420, 130] width 37 height 6
click at [388, 103] on textarea at bounding box center [393, 102] width 106 height 28
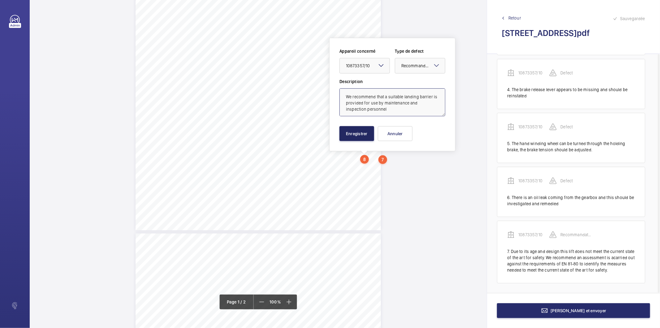
type textarea "We recommend that a suitable landing barrier is provided for use by maintenance…"
click at [364, 130] on button "Enregistrer" at bounding box center [357, 133] width 35 height 15
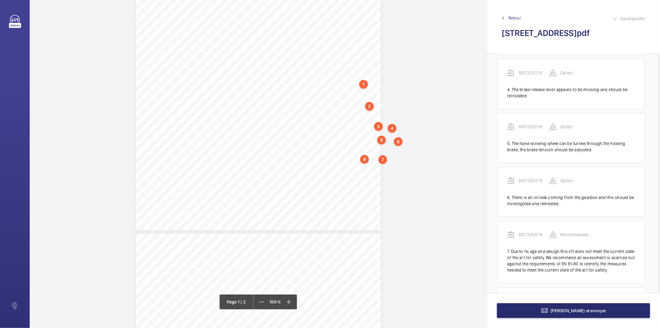
scroll to position [215, 0]
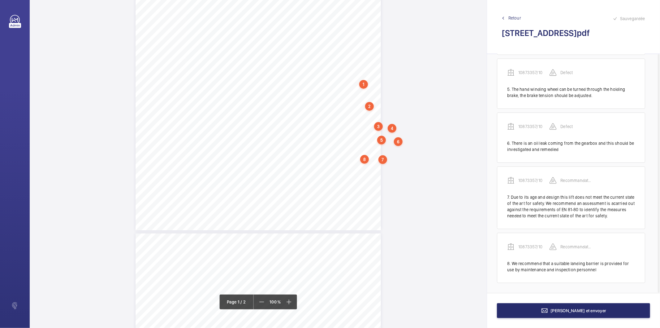
click at [384, 160] on div "7" at bounding box center [383, 159] width 9 height 9
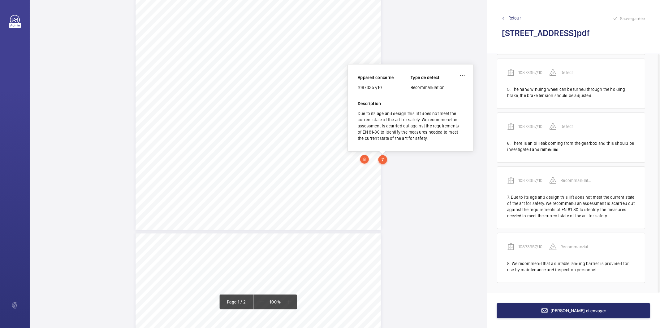
scroll to position [123, 0]
click at [364, 92] on div "10873357/10" at bounding box center [384, 92] width 53 height 6
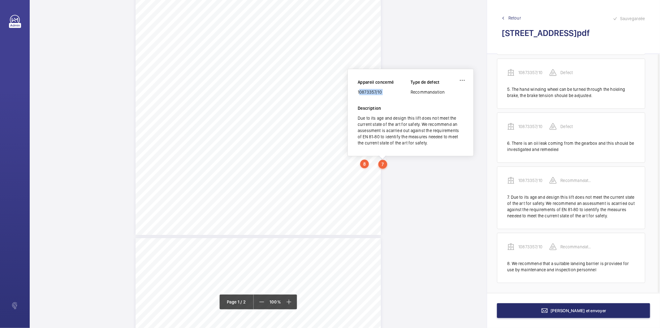
click at [364, 92] on div "10873357/10" at bounding box center [384, 92] width 53 height 6
copy div "10873357/10"
click at [536, 313] on button "[PERSON_NAME] et envoyer" at bounding box center [573, 310] width 153 height 15
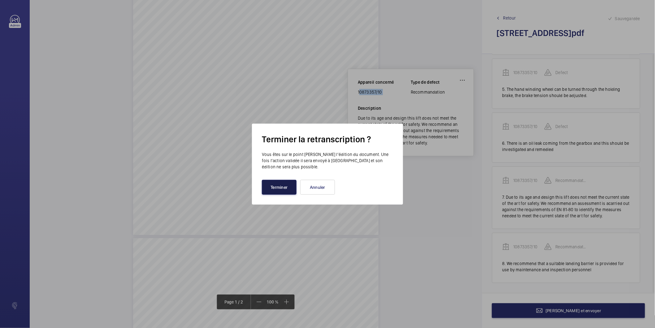
click at [285, 190] on button "Terminer" at bounding box center [279, 187] width 35 height 15
